Goal: Navigation & Orientation: Find specific page/section

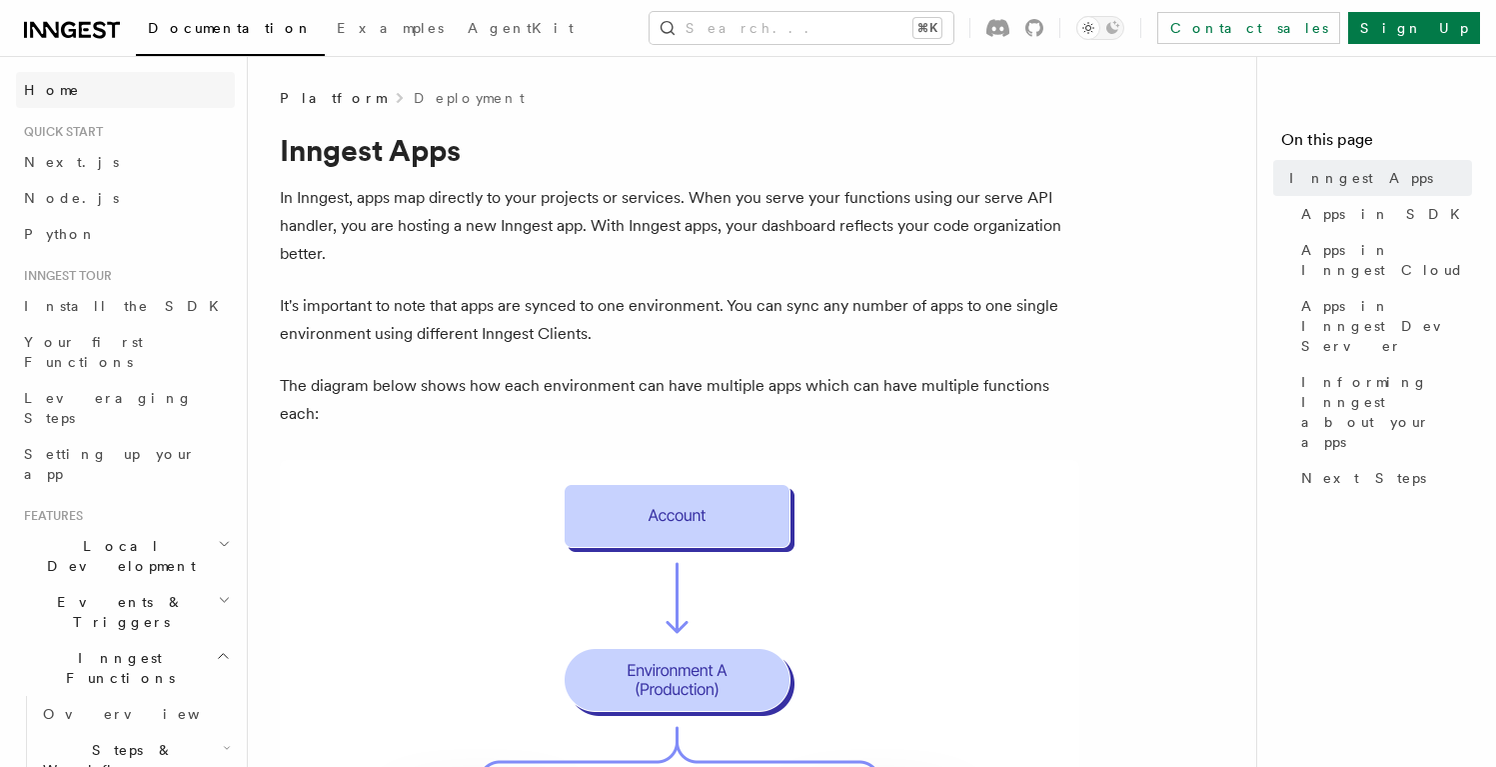
click at [52, 86] on span "Home" at bounding box center [52, 90] width 56 height 20
click at [71, 83] on link "Home" at bounding box center [125, 90] width 219 height 36
